Goal: Information Seeking & Learning: Check status

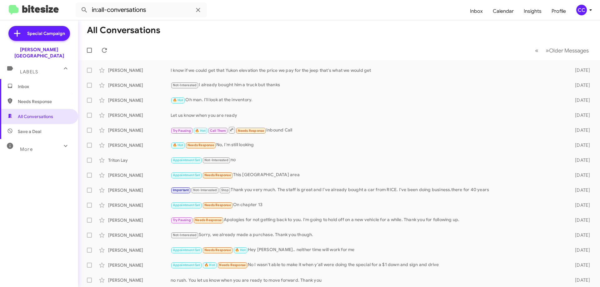
click at [26, 129] on span "Save a Deal" at bounding box center [29, 132] width 23 height 6
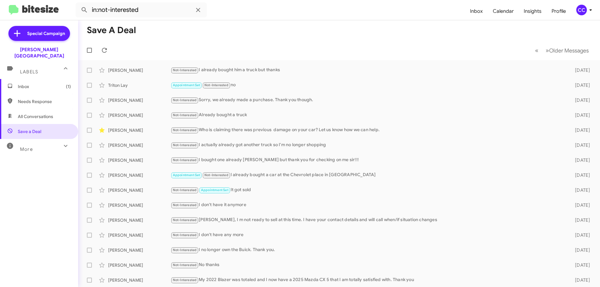
click at [49, 114] on span "All Conversations" at bounding box center [35, 117] width 35 height 6
type input "in:all-conversations"
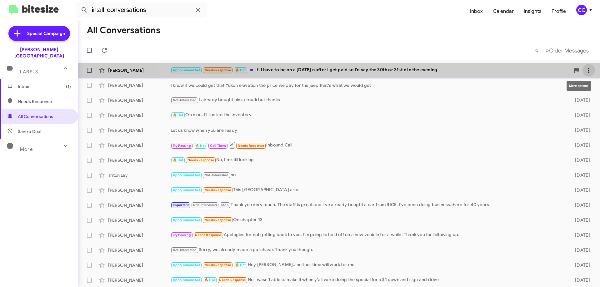
click at [585, 68] on icon at bounding box center [589, 71] width 8 height 8
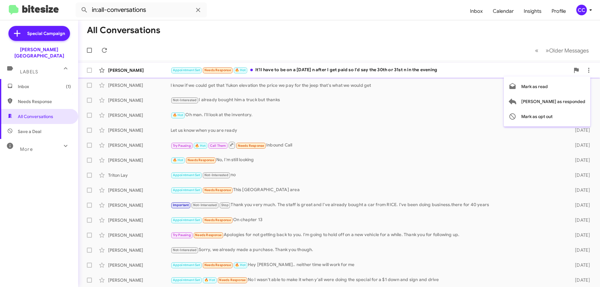
click at [117, 65] on div at bounding box center [300, 143] width 600 height 287
click at [131, 70] on div "[PERSON_NAME]" at bounding box center [139, 70] width 63 height 6
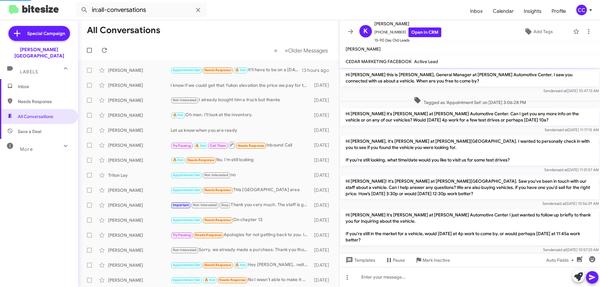
scroll to position [44, 0]
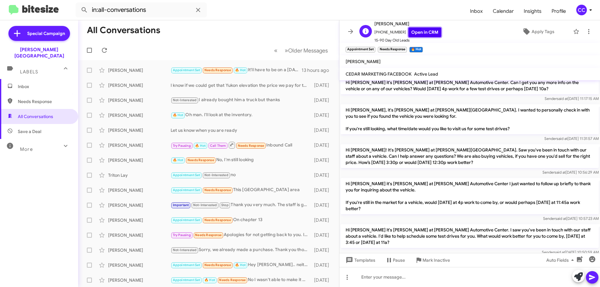
click at [416, 34] on link "Open in CRM" at bounding box center [425, 33] width 33 height 10
click at [421, 31] on link "Open in CRM" at bounding box center [425, 33] width 33 height 10
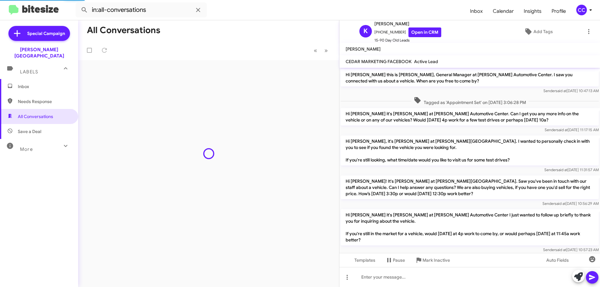
scroll to position [69, 0]
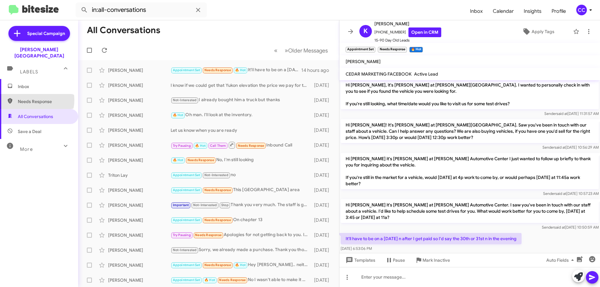
click at [32, 98] on span "Needs Response" at bounding box center [44, 101] width 53 height 6
type input "in:needs-response"
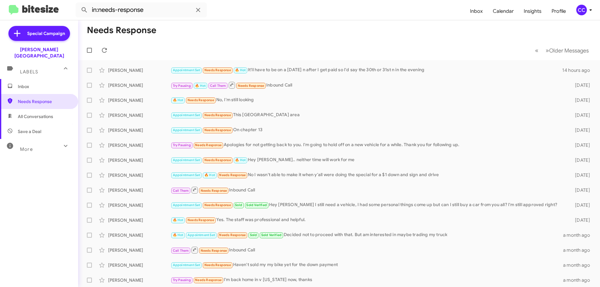
click at [18, 83] on span "Inbox" at bounding box center [44, 86] width 53 height 6
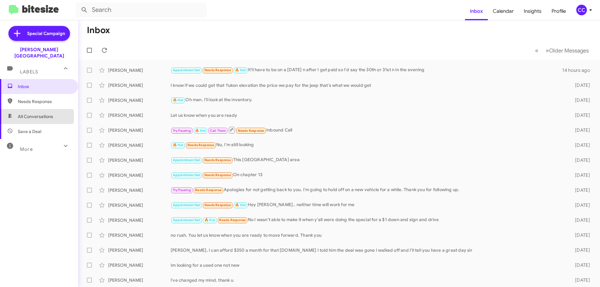
click at [30, 114] on span "All Conversations" at bounding box center [35, 117] width 35 height 6
type input "in:all-conversations"
